Goal: Information Seeking & Learning: Understand process/instructions

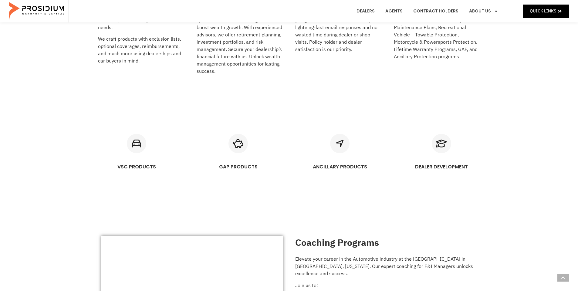
scroll to position [334, 0]
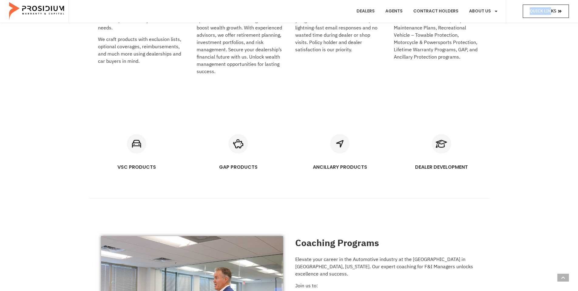
drag, startPoint x: 551, startPoint y: 5, endPoint x: 549, endPoint y: 9, distance: 4.9
click at [550, 9] on div "Quick Links" at bounding box center [537, 11] width 63 height 22
click at [553, 9] on span "Quick Links" at bounding box center [543, 11] width 26 height 8
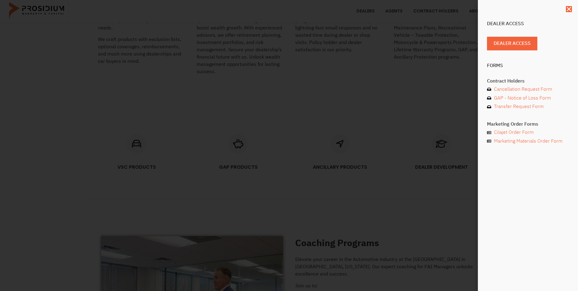
click at [428, 78] on div "Dealer Access Dealer Access Forms Contract Holders Cancellation Request Form GA…" at bounding box center [289, 145] width 578 height 291
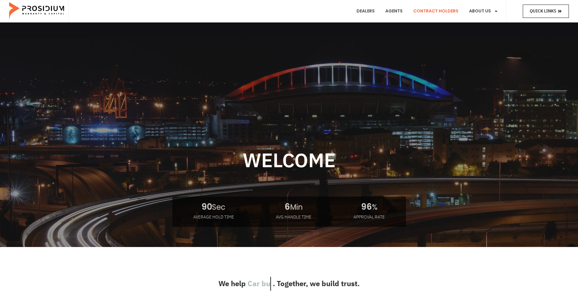
scroll to position [4, 0]
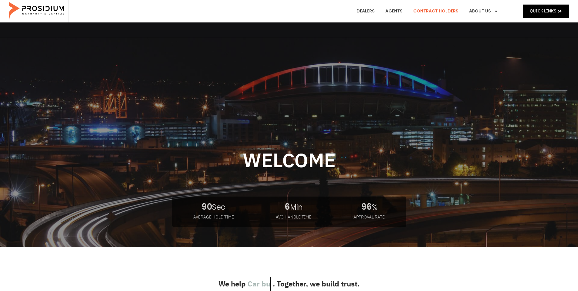
click at [439, 10] on link "Contract Holders" at bounding box center [436, 11] width 54 height 22
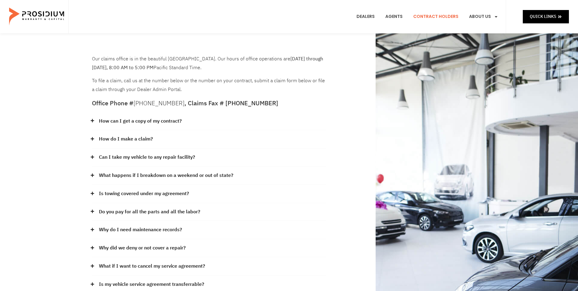
click at [133, 117] on e-page-transition at bounding box center [289, 145] width 578 height 291
click at [94, 120] on e-page-transition at bounding box center [289, 145] width 578 height 291
click at [93, 119] on icon at bounding box center [92, 121] width 4 height 4
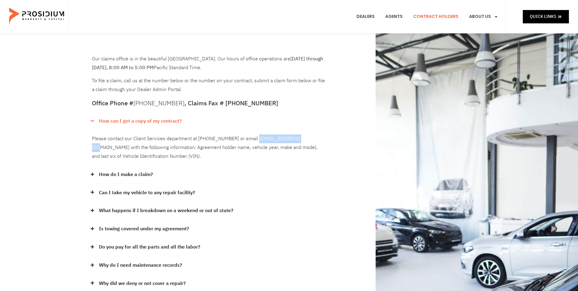
drag, startPoint x: 301, startPoint y: 137, endPoint x: 253, endPoint y: 135, distance: 48.3
click at [253, 135] on div "Please contact our Client Services department at [PHONE_NUMBER] or email [EMAIL…" at bounding box center [209, 148] width 234 height 36
drag, startPoint x: 506, startPoint y: 3, endPoint x: 22, endPoint y: 12, distance: 484.6
click at [22, 12] on img at bounding box center [37, 17] width 56 height 30
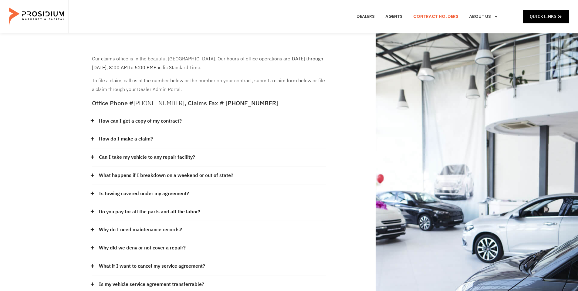
click at [91, 134] on div "Our claims office is in the beautiful [GEOGRAPHIC_DATA]. Our hours of office op…" at bounding box center [209, 196] width 240 height 288
click at [93, 137] on icon at bounding box center [92, 139] width 4 height 4
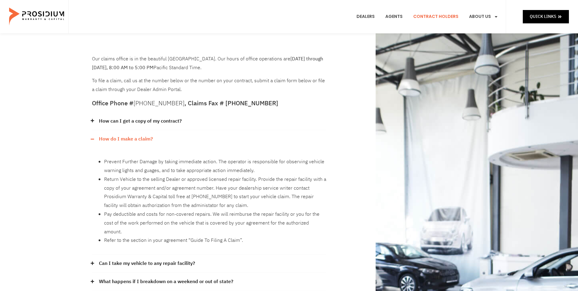
click at [92, 119] on icon at bounding box center [91, 120] width 3 height 3
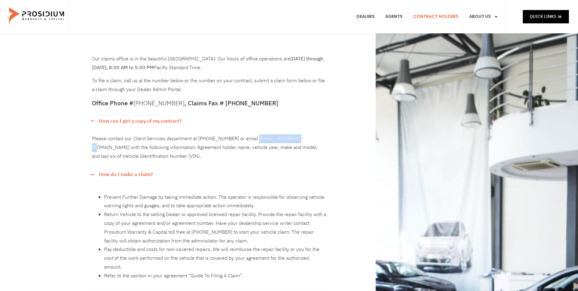
drag, startPoint x: 253, startPoint y: 136, endPoint x: 301, endPoint y: 134, distance: 47.7
click at [301, 134] on div "Please contact our Client Services department at [PHONE_NUMBER] or email [EMAIL…" at bounding box center [209, 148] width 234 height 36
copy div "[EMAIL_ADDRESS][DOMAIN_NAME]"
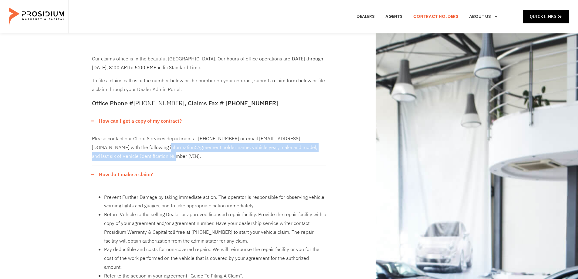
drag, startPoint x: 138, startPoint y: 145, endPoint x: 160, endPoint y: 156, distance: 23.9
click at [160, 156] on div "Please contact our Client Services department at [PHONE_NUMBER] or email [EMAIL…" at bounding box center [209, 148] width 234 height 36
copy div "Agreement holder name, vehicle year, make and model, and last six of Vehicle Id…"
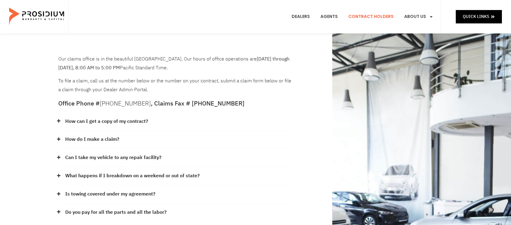
click at [59, 134] on div "How do I make a claim?" at bounding box center [175, 139] width 234 height 18
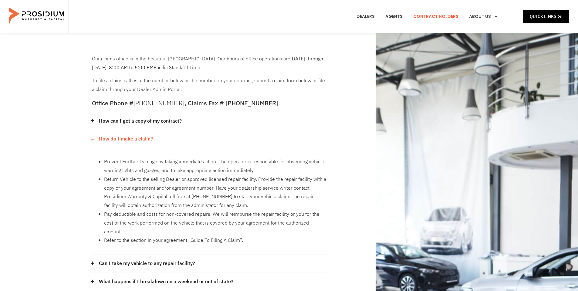
click at [148, 259] on link "Can I take my vehicle to any repair facility?" at bounding box center [147, 263] width 96 height 9
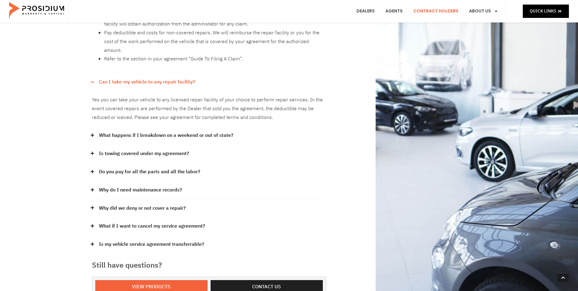
scroll to position [182, 0]
click at [169, 145] on div "Is towing covered under my agreement?" at bounding box center [209, 154] width 234 height 18
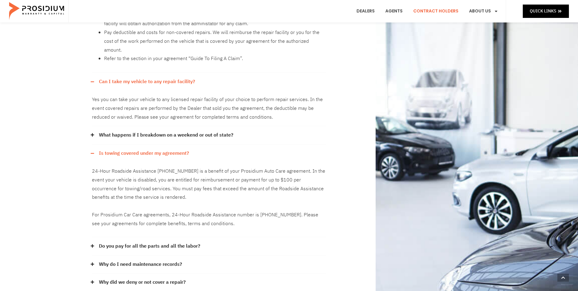
scroll to position [181, 0]
click at [154, 243] on link "Do you pay for all the parts and all the labor?" at bounding box center [149, 247] width 101 height 9
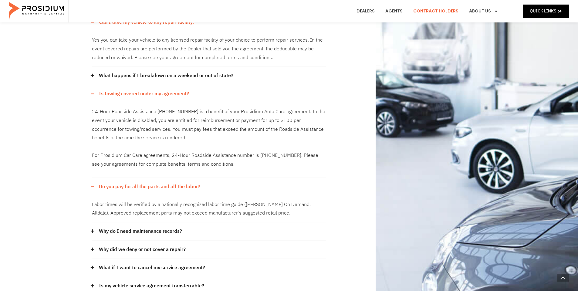
scroll to position [242, 0]
click at [129, 227] on link "Why do I need maintenance records?" at bounding box center [140, 231] width 83 height 9
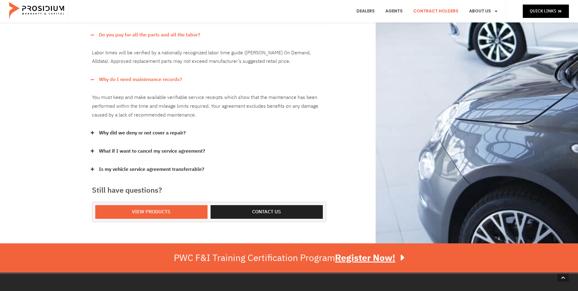
scroll to position [393, 0]
click at [135, 147] on link "What if I want to cancel my service agreement?" at bounding box center [152, 151] width 106 height 9
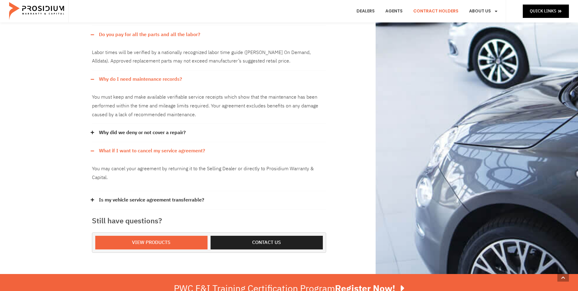
click at [132, 196] on link "Is my vehicle service agreement transferrable?" at bounding box center [151, 200] width 105 height 9
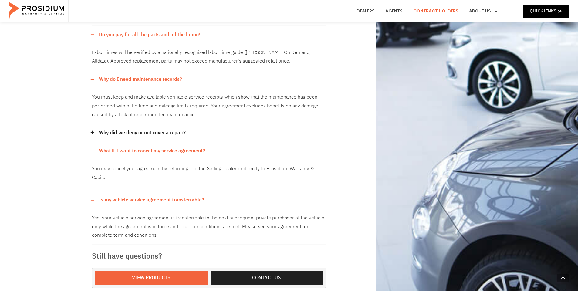
click at [130, 196] on link "Is my vehicle service agreement transferrable?" at bounding box center [151, 200] width 105 height 9
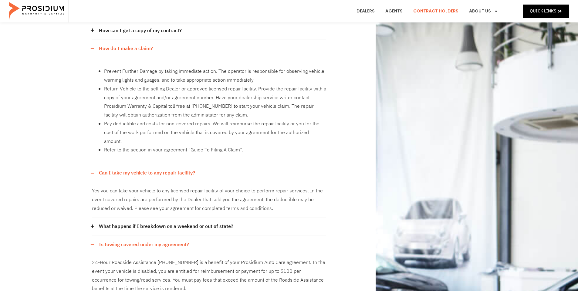
scroll to position [90, 0]
